Goal: Information Seeking & Learning: Learn about a topic

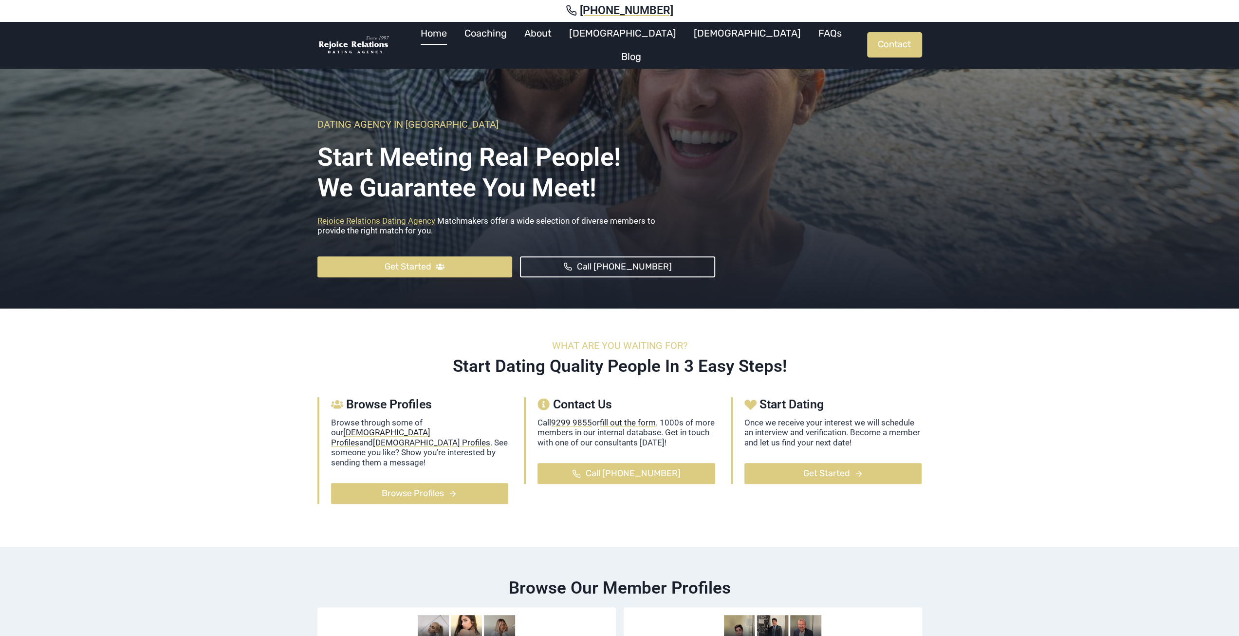
scroll to position [292, 0]
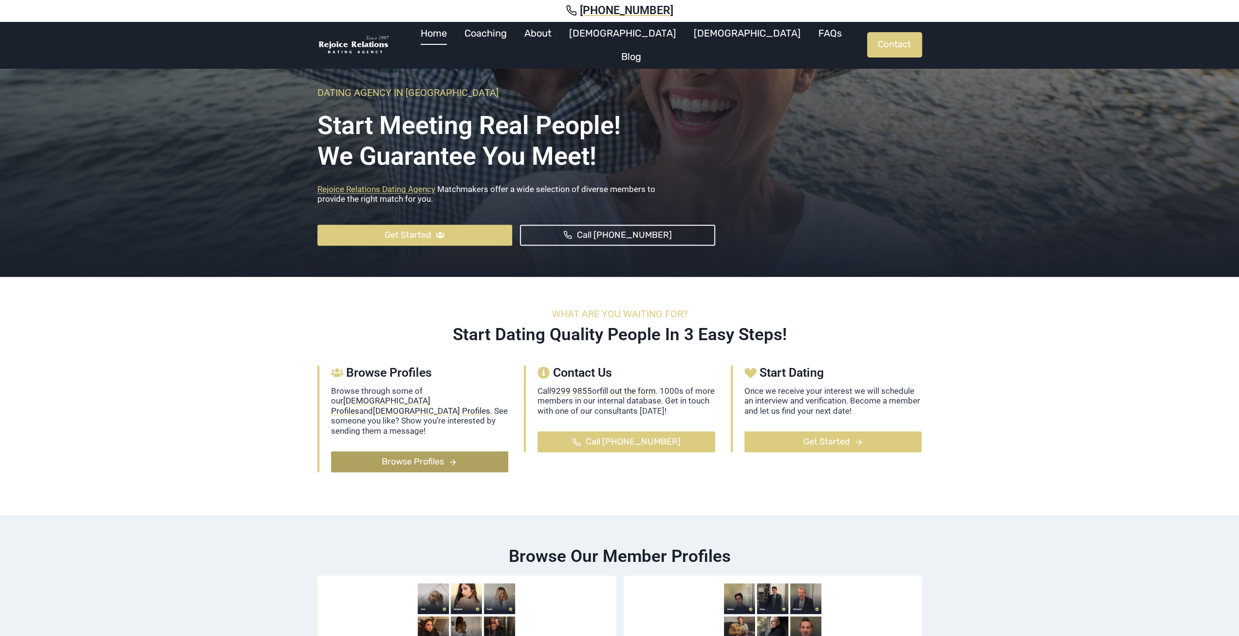
click at [452, 457] on icon at bounding box center [453, 461] width 9 height 9
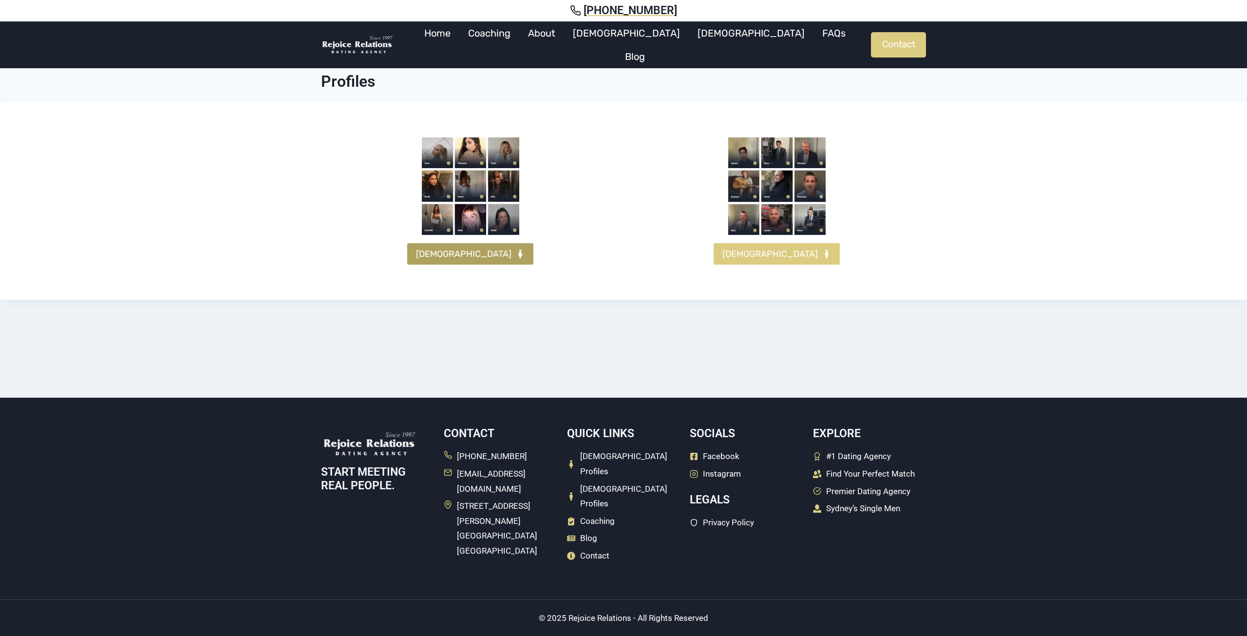
click at [468, 250] on span "FEMALES" at bounding box center [463, 254] width 95 height 14
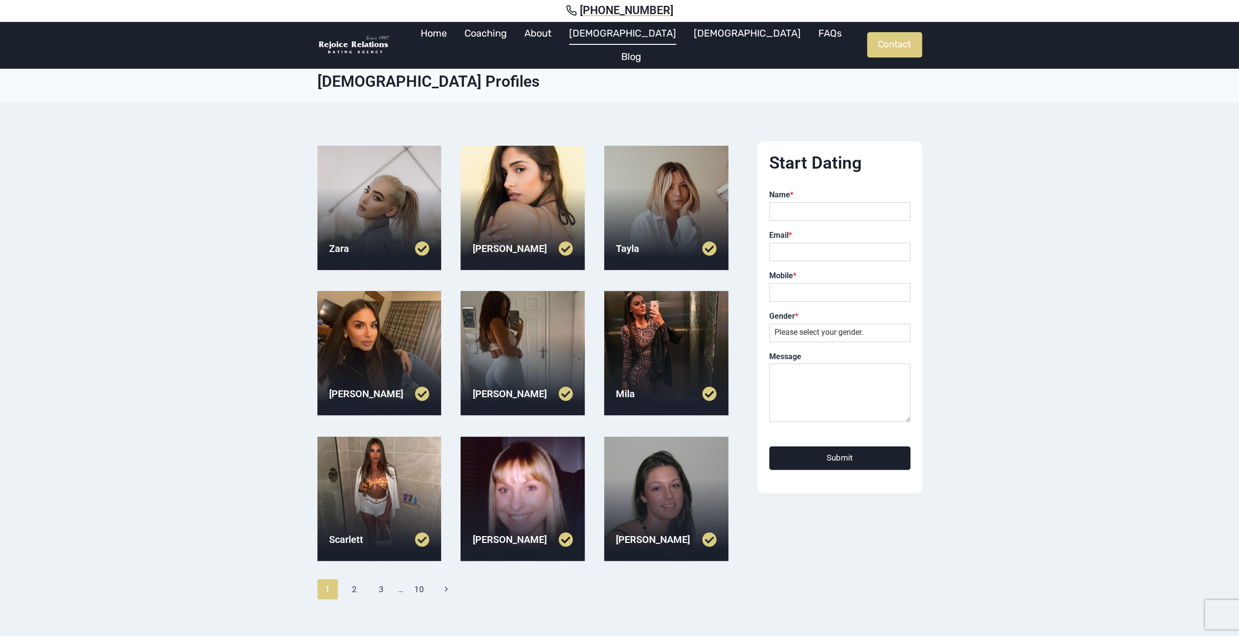
click at [564, 392] on link at bounding box center [548, 393] width 50 height 15
click at [422, 391] on link at bounding box center [404, 393] width 50 height 15
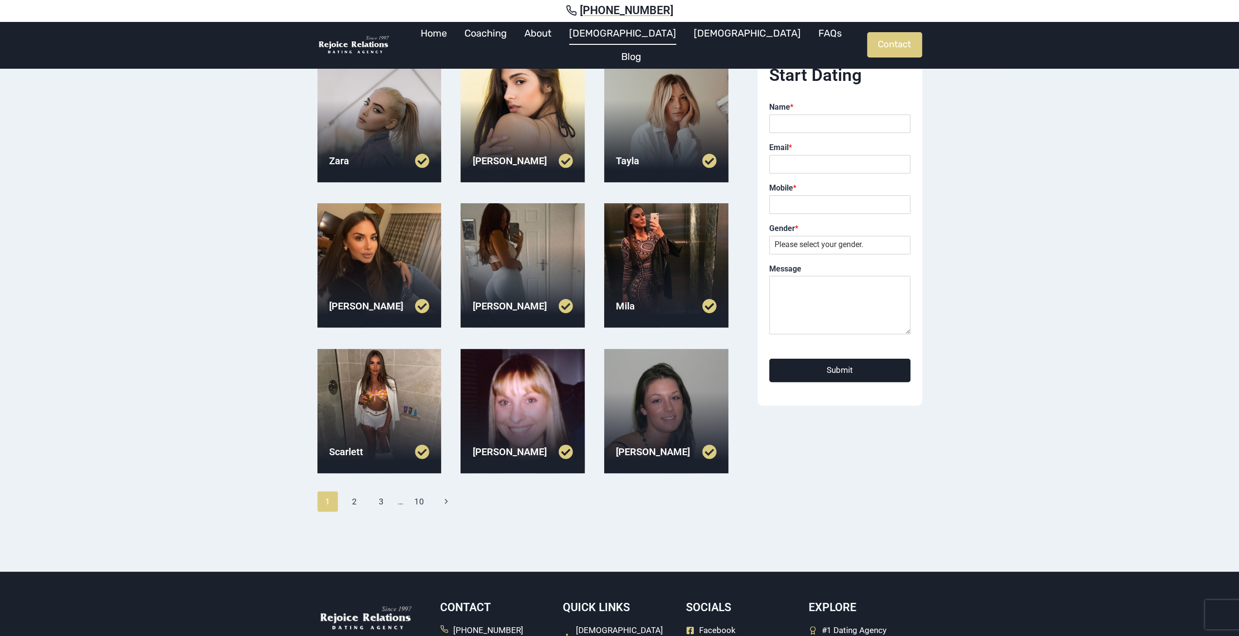
scroll to position [97, 0]
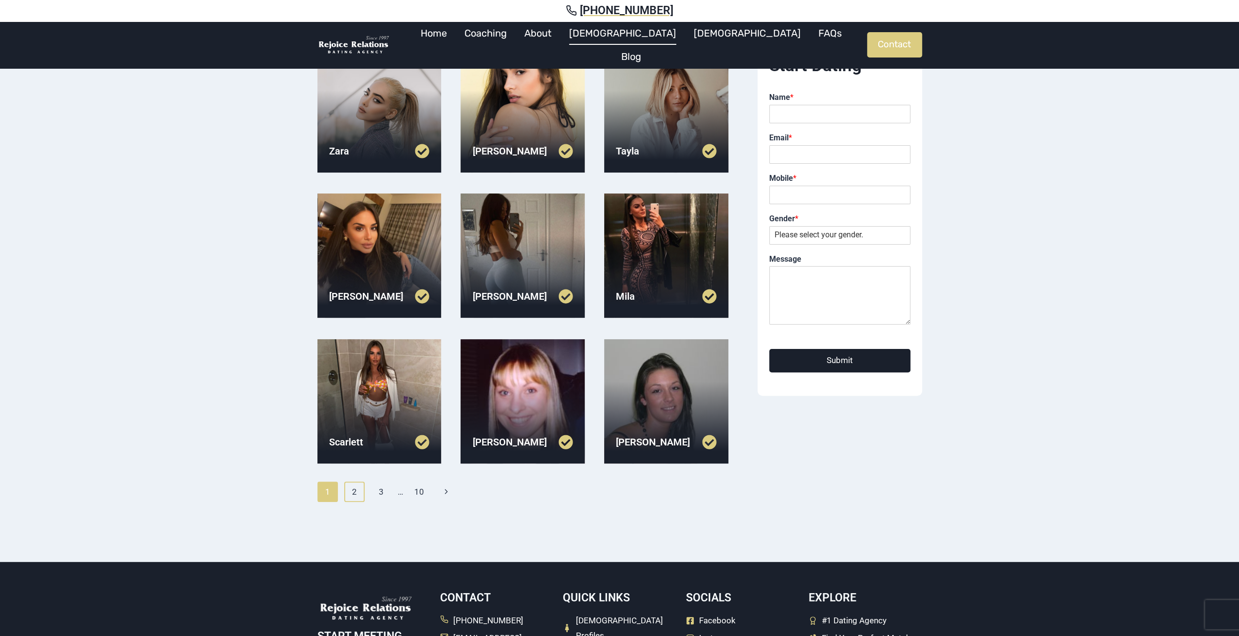
click at [351, 489] on link "2" at bounding box center [354, 491] width 21 height 20
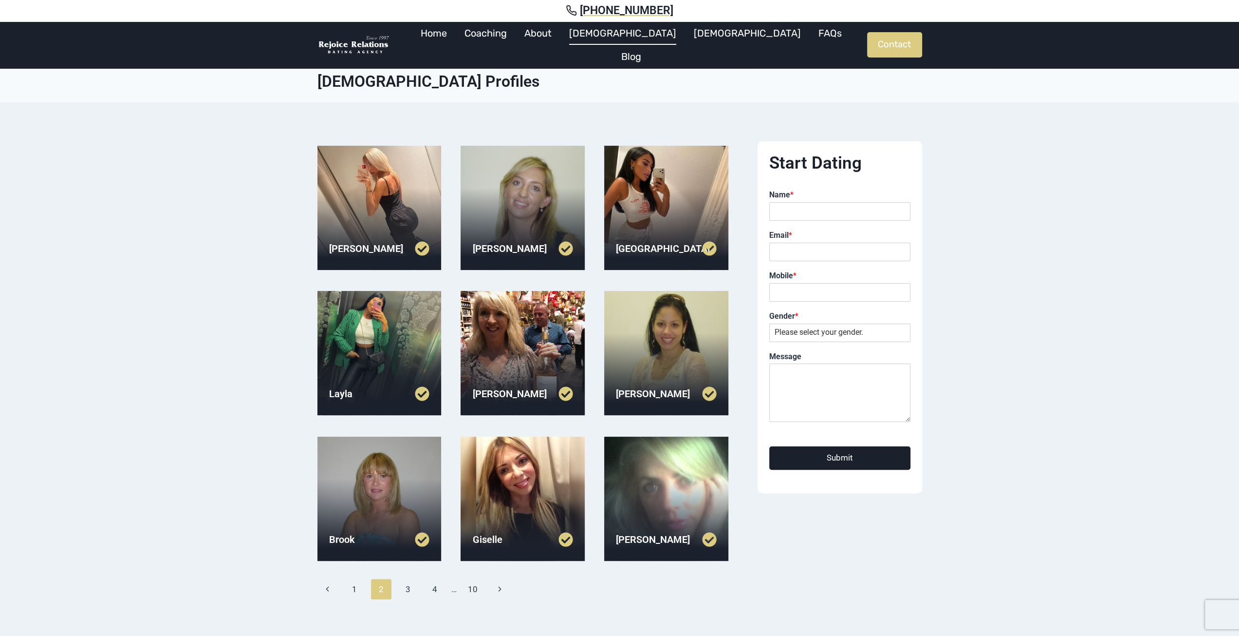
click at [566, 244] on link at bounding box center [548, 248] width 50 height 15
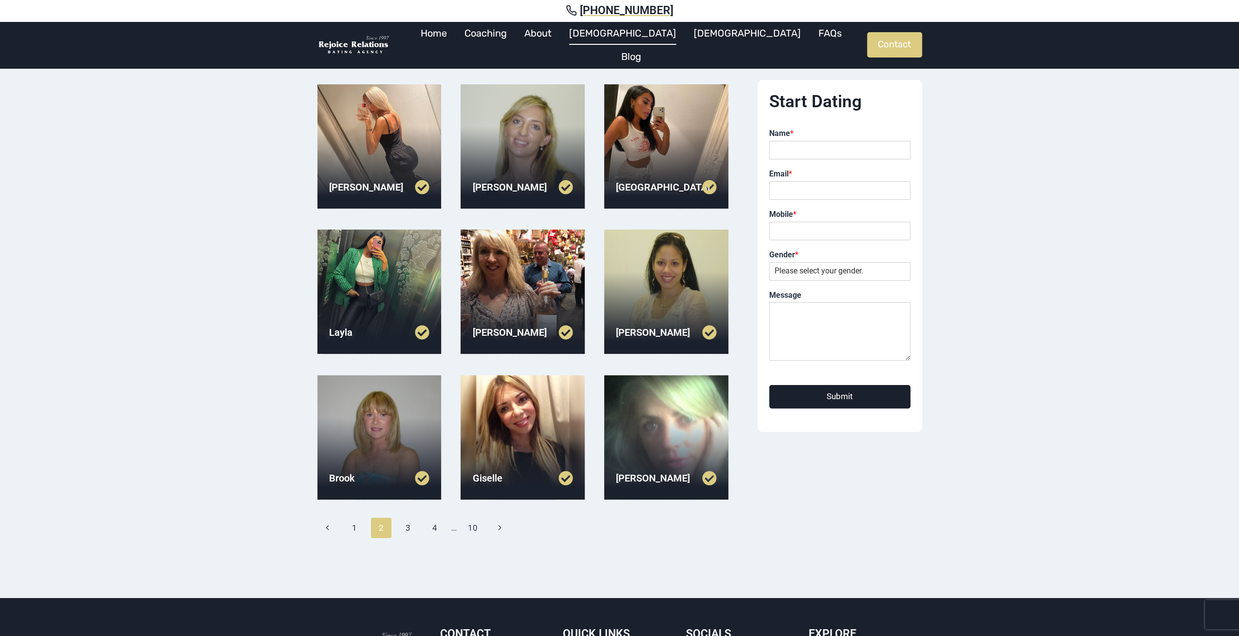
scroll to position [97, 0]
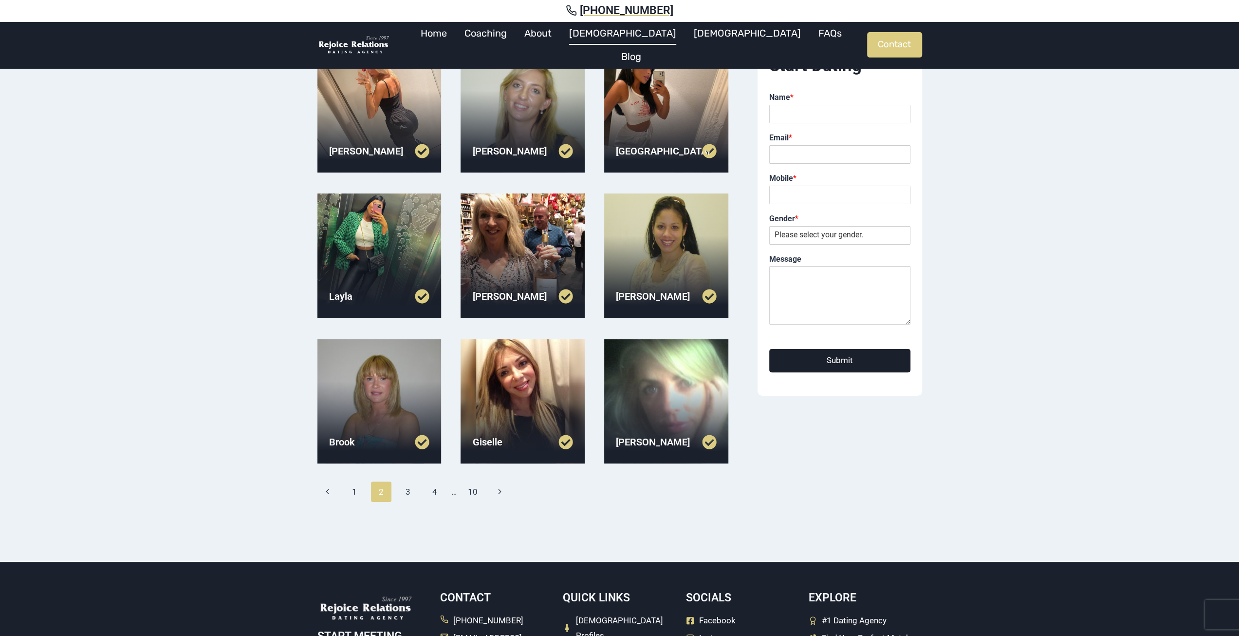
click at [570, 443] on link at bounding box center [548, 441] width 50 height 15
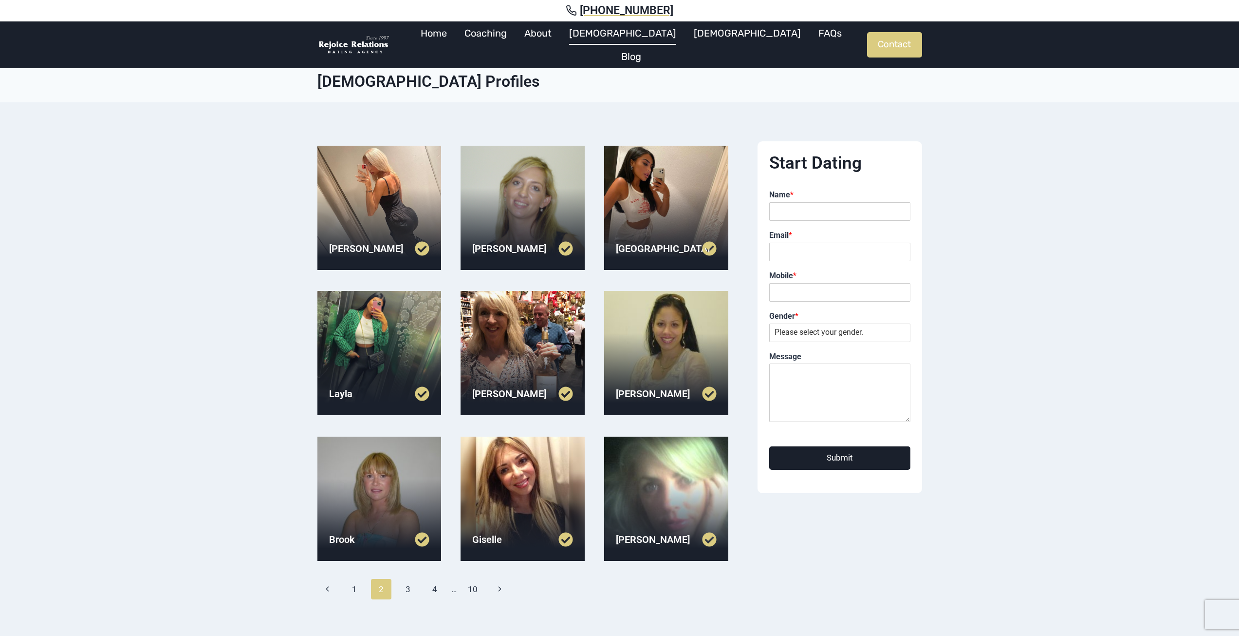
scroll to position [97, 0]
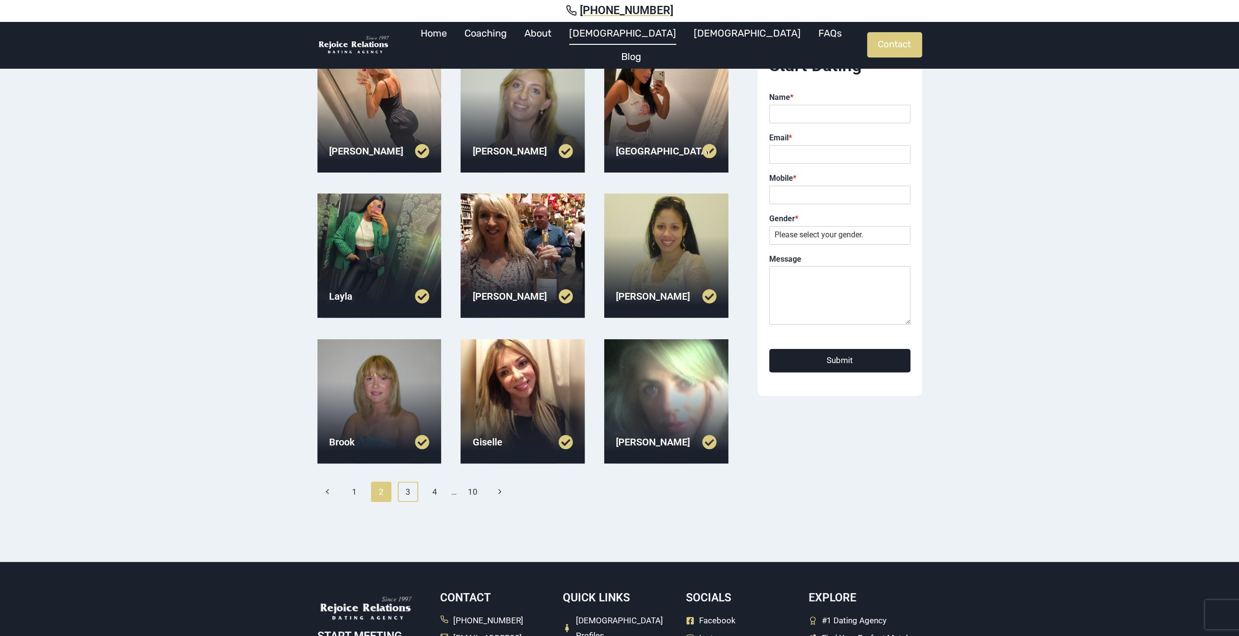
click at [404, 494] on link "3" at bounding box center [408, 491] width 21 height 20
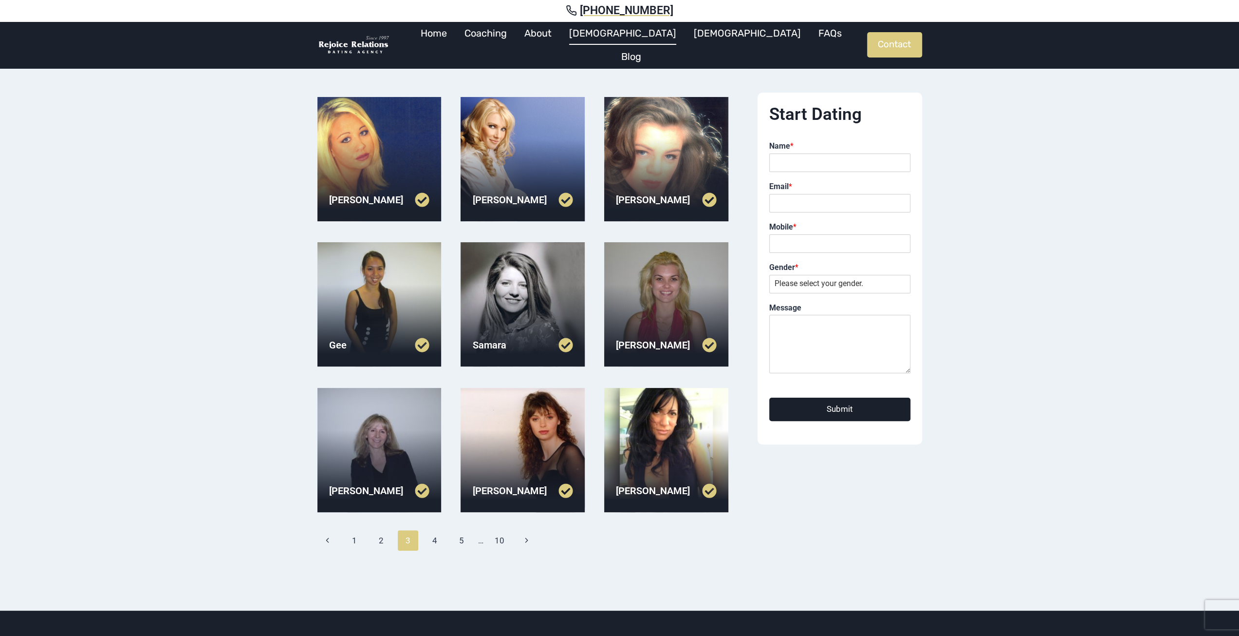
scroll to position [97, 0]
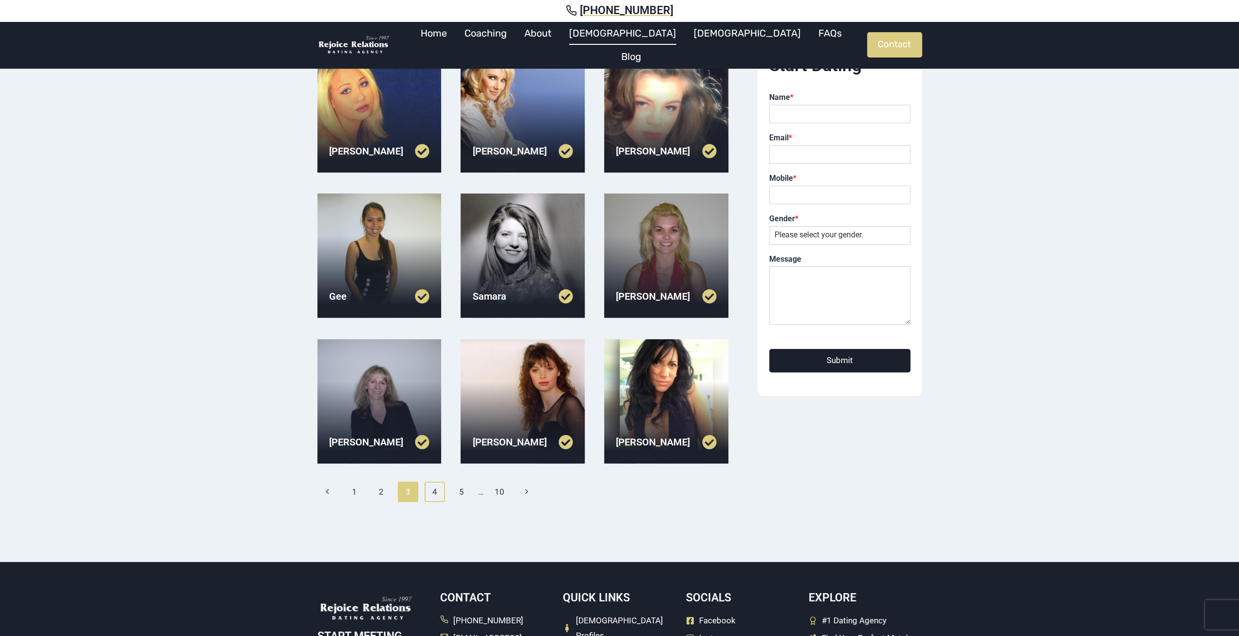
click at [441, 494] on link "4" at bounding box center [435, 491] width 21 height 20
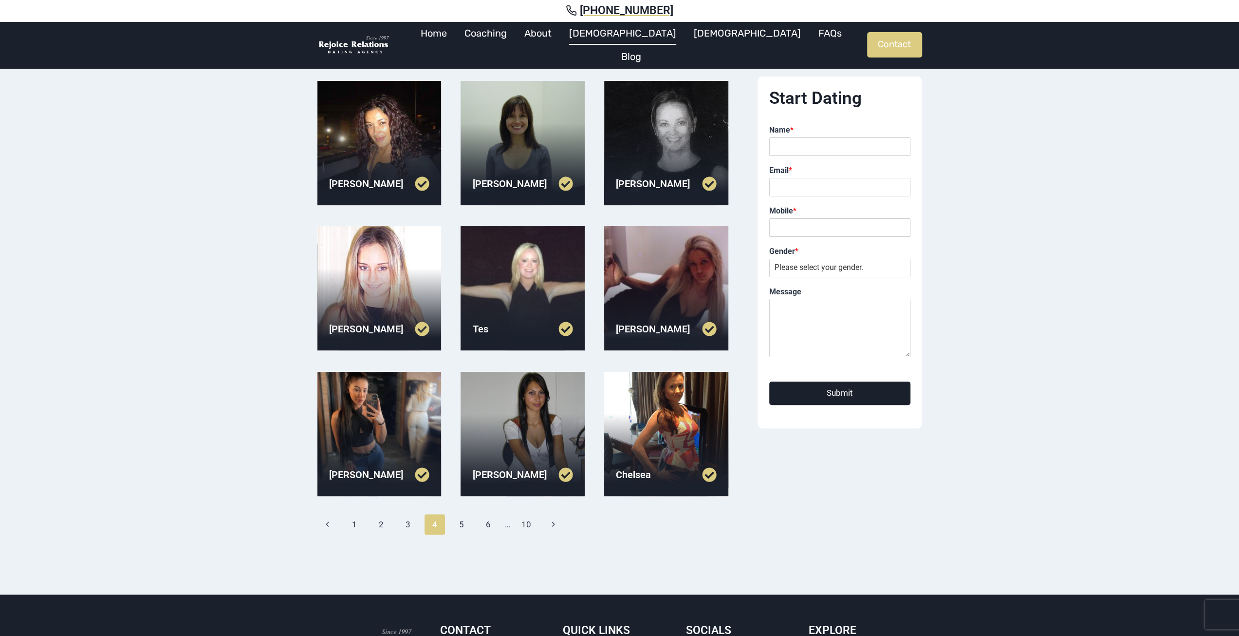
scroll to position [97, 0]
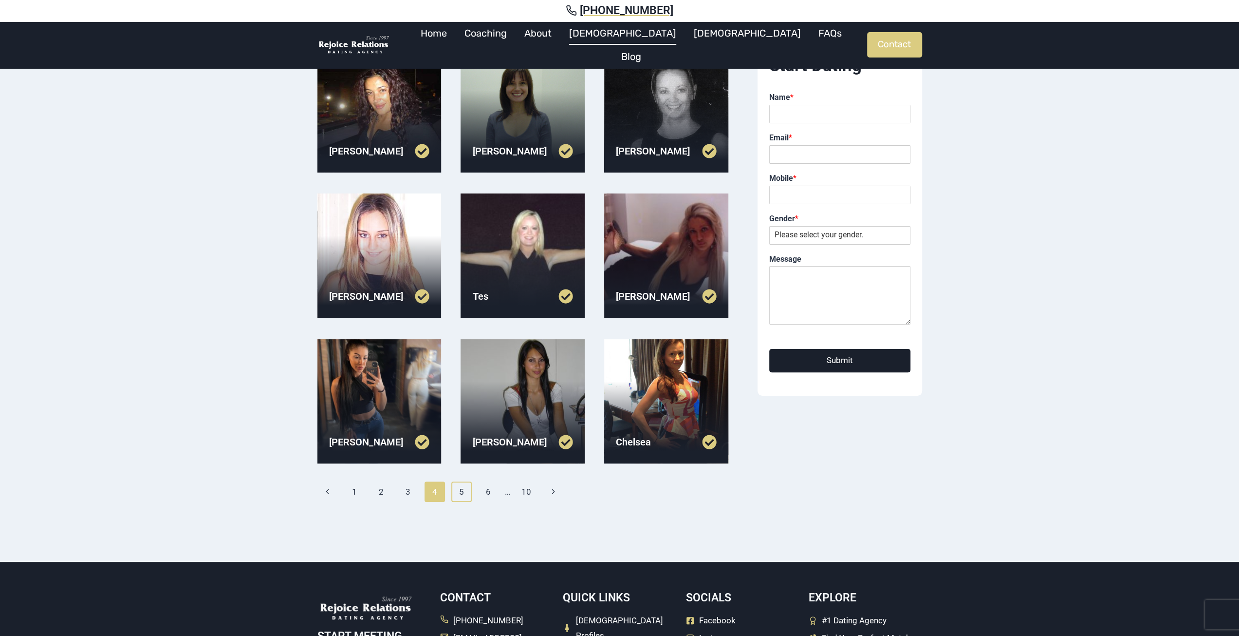
click at [464, 497] on link "5" at bounding box center [461, 491] width 21 height 20
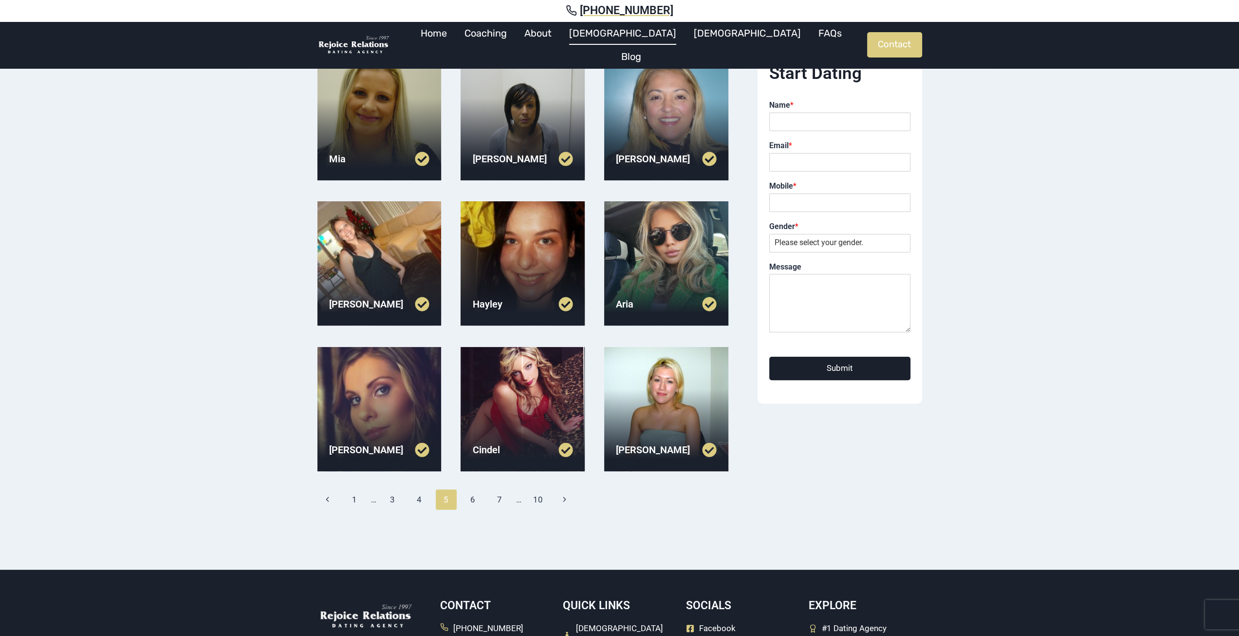
scroll to position [97, 0]
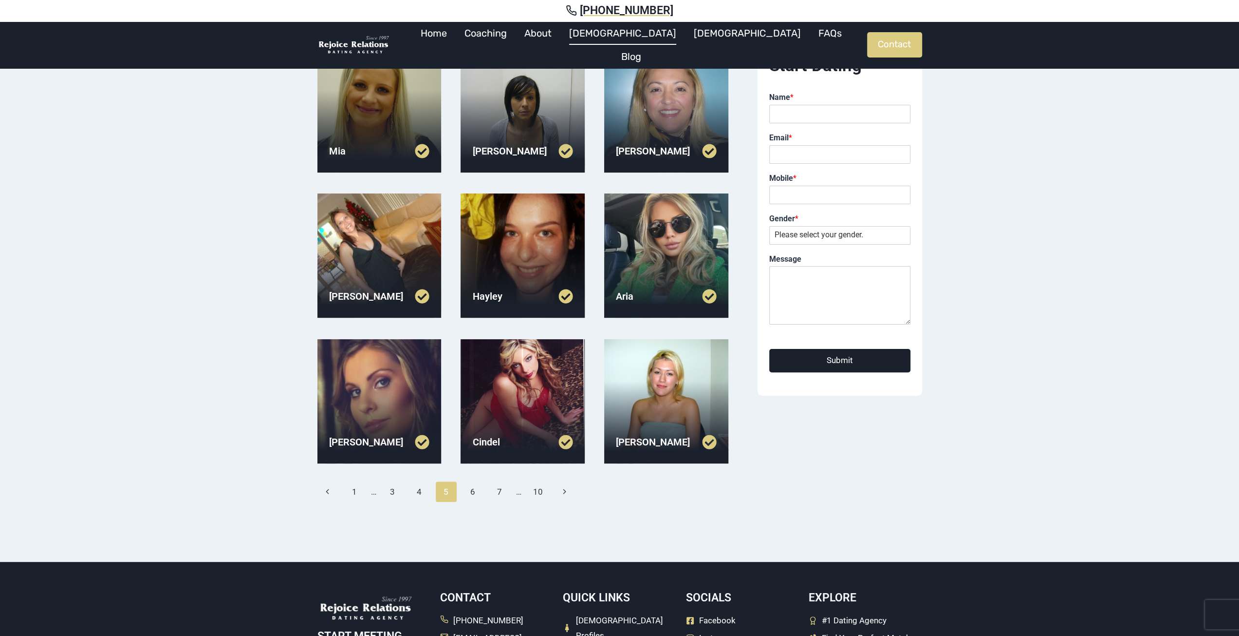
click at [564, 442] on link at bounding box center [548, 441] width 50 height 15
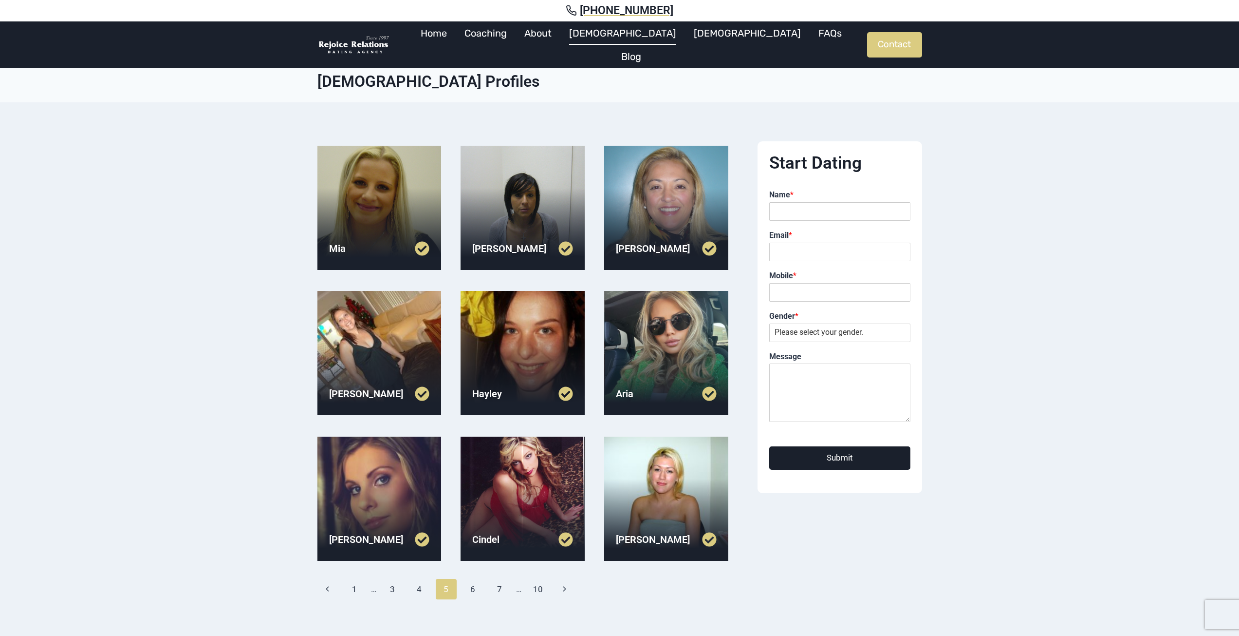
scroll to position [97, 0]
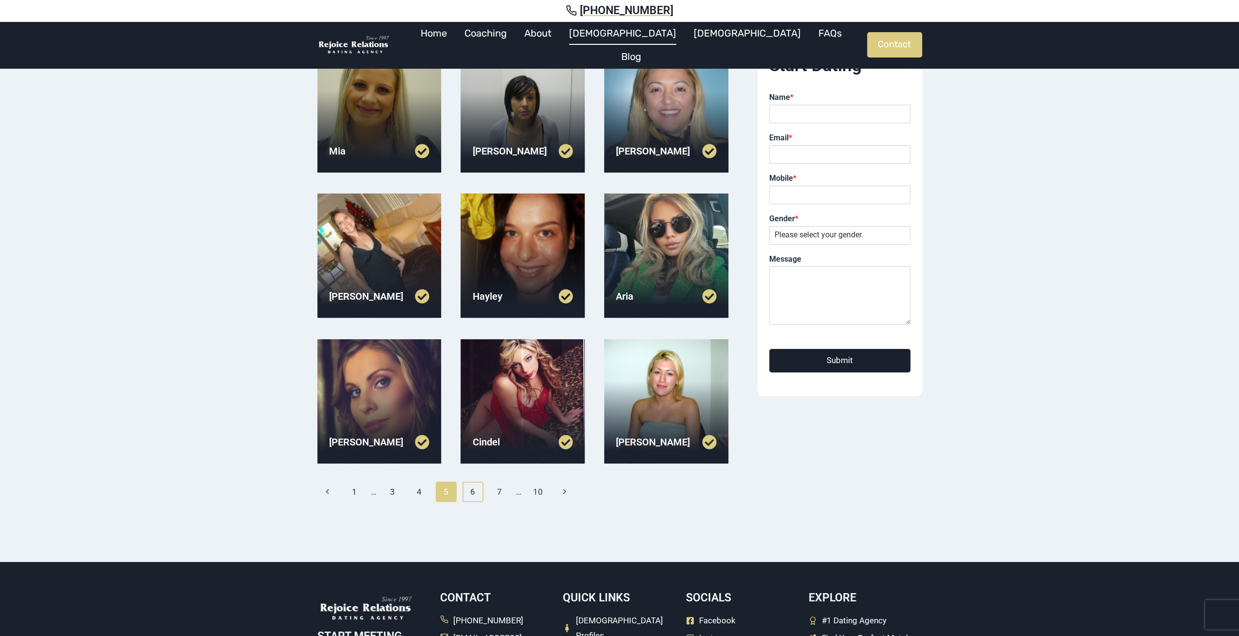
click at [478, 491] on link "6" at bounding box center [473, 491] width 21 height 20
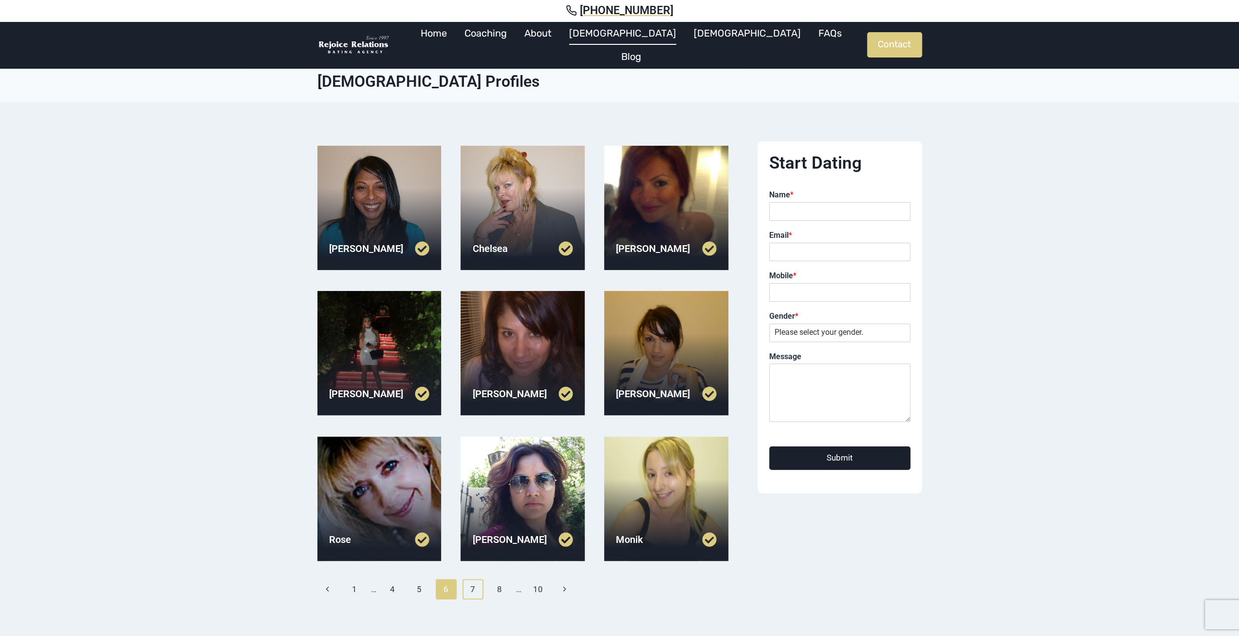
click at [478, 597] on link "7" at bounding box center [473, 589] width 21 height 20
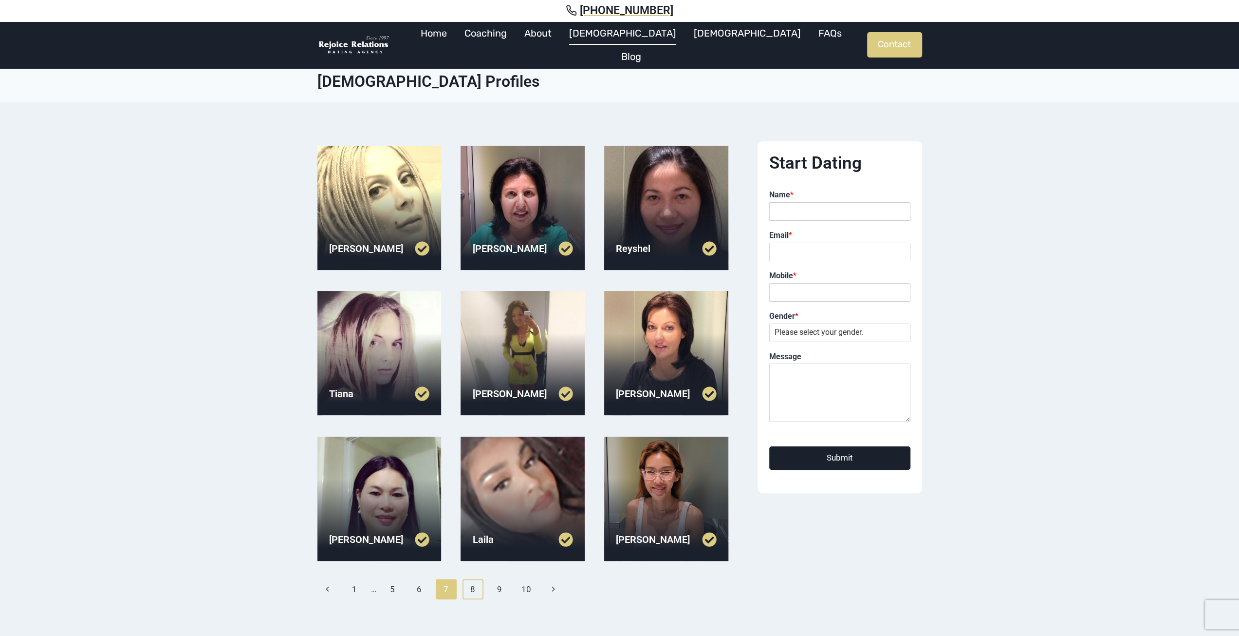
click at [480, 589] on link "8" at bounding box center [473, 589] width 21 height 20
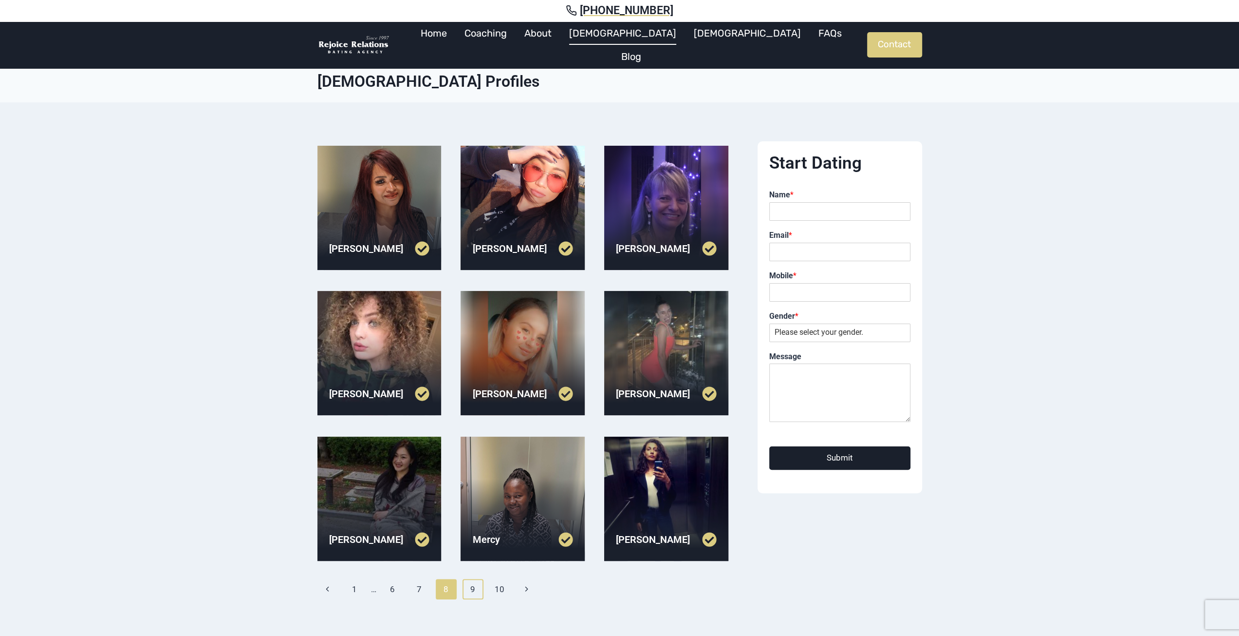
click at [477, 584] on link "9" at bounding box center [473, 589] width 21 height 20
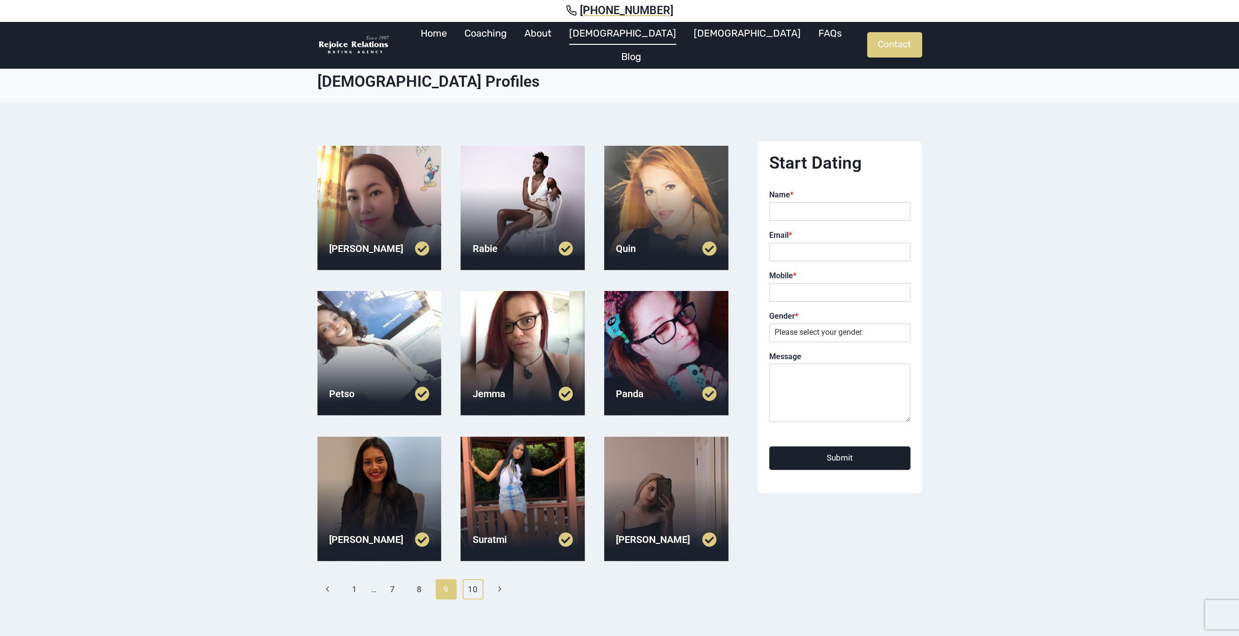
click at [476, 586] on link "10" at bounding box center [473, 589] width 21 height 20
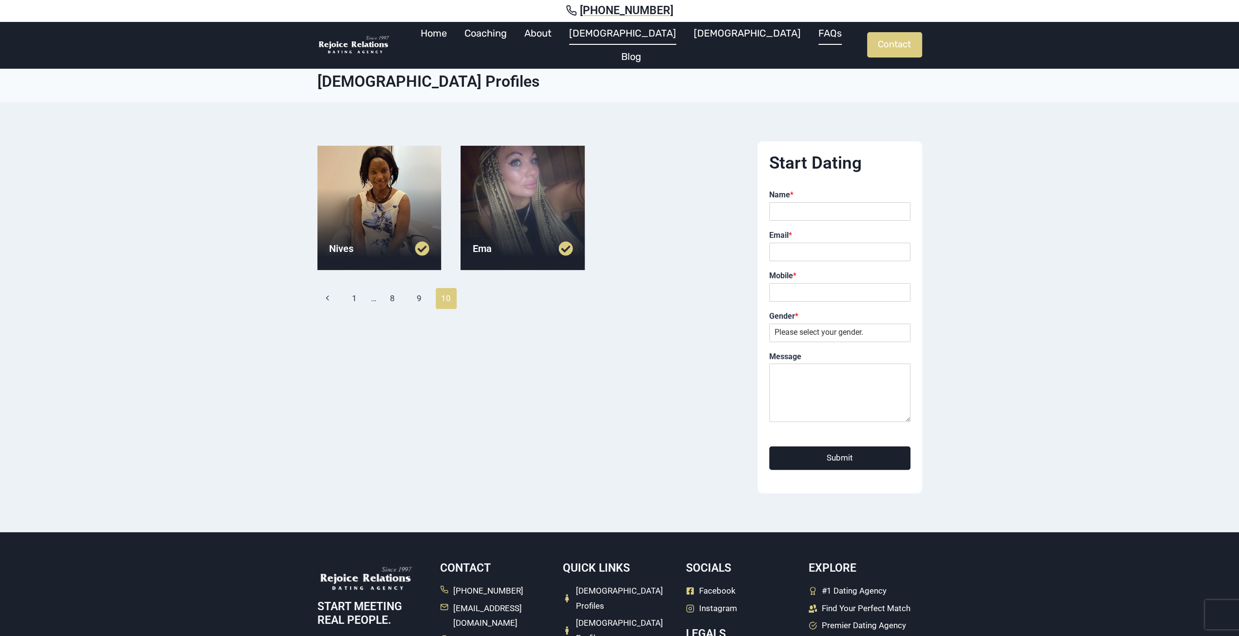
click at [810, 41] on link "FAQs" at bounding box center [830, 32] width 41 height 23
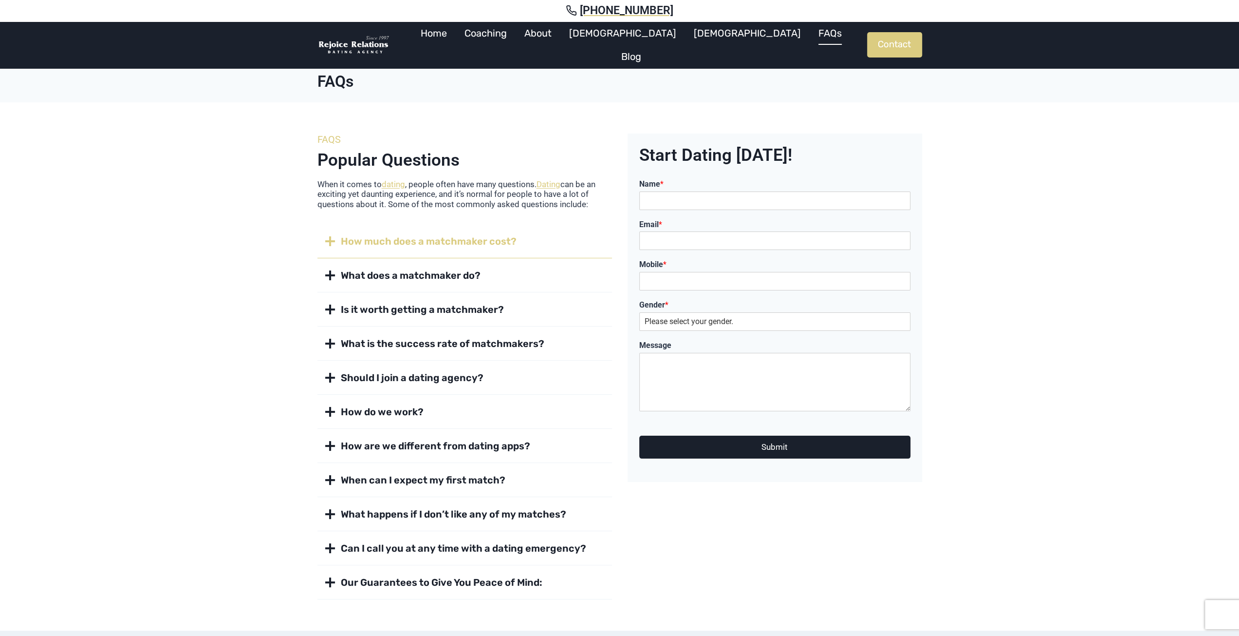
click at [514, 240] on button "How much does a matchmaker cost?" at bounding box center [465, 241] width 295 height 34
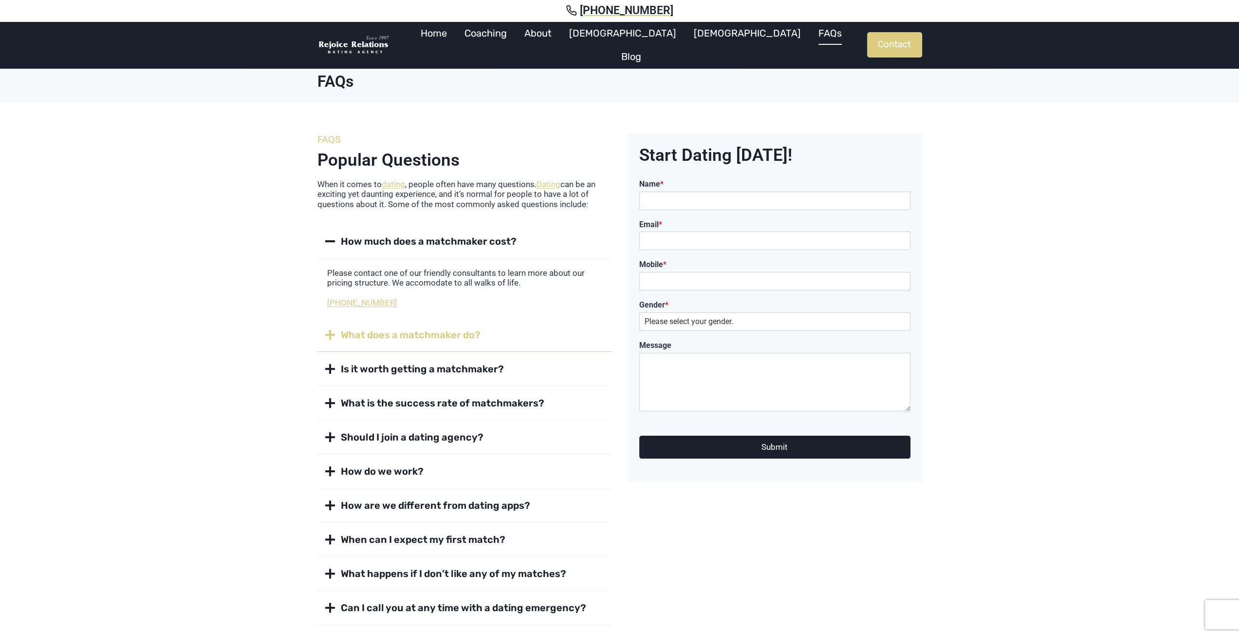
click at [489, 328] on button "What does a matchmaker do?" at bounding box center [465, 335] width 295 height 34
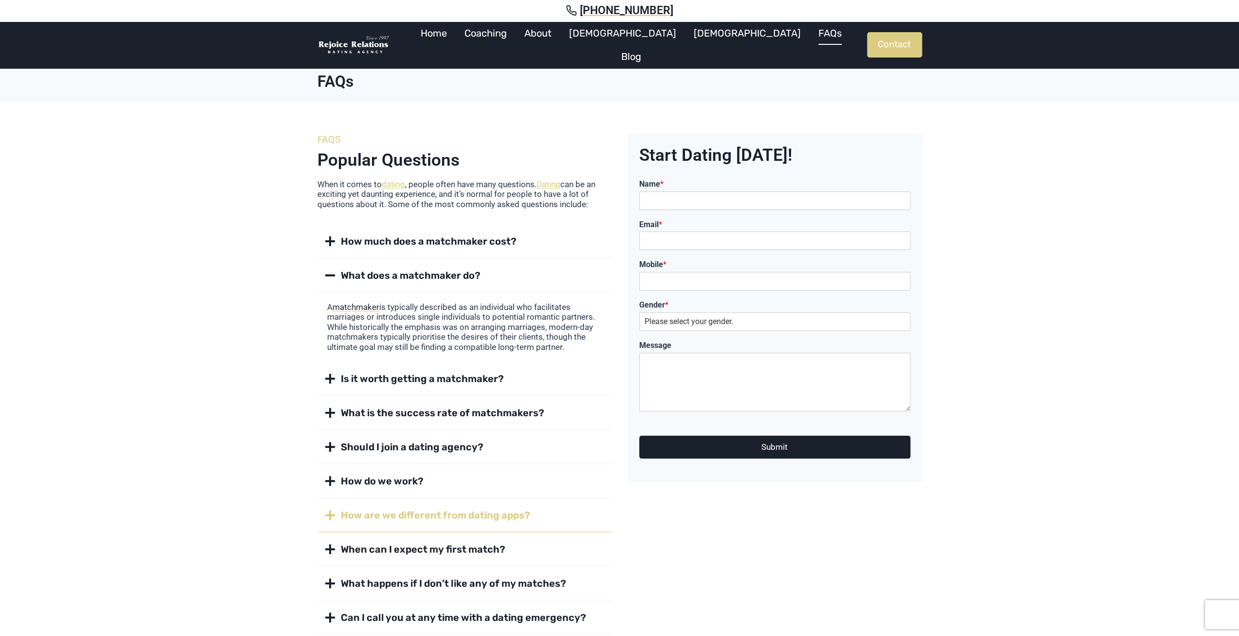
click at [331, 518] on span at bounding box center [330, 515] width 12 height 12
